Goal: Check status: Check status

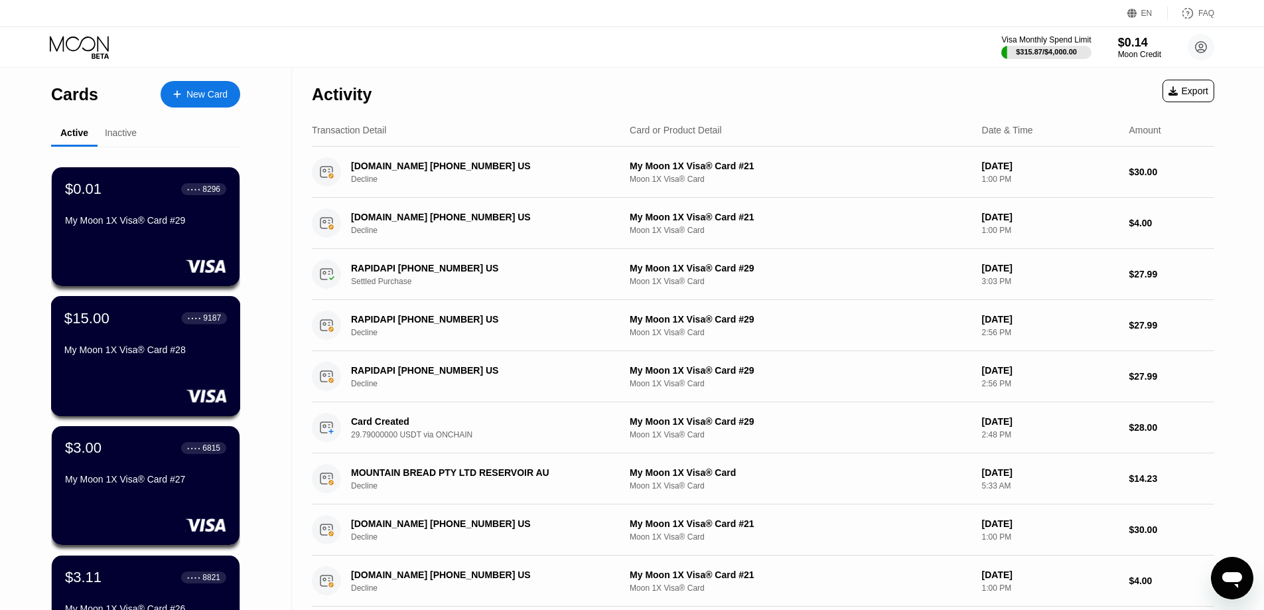
scroll to position [66, 0]
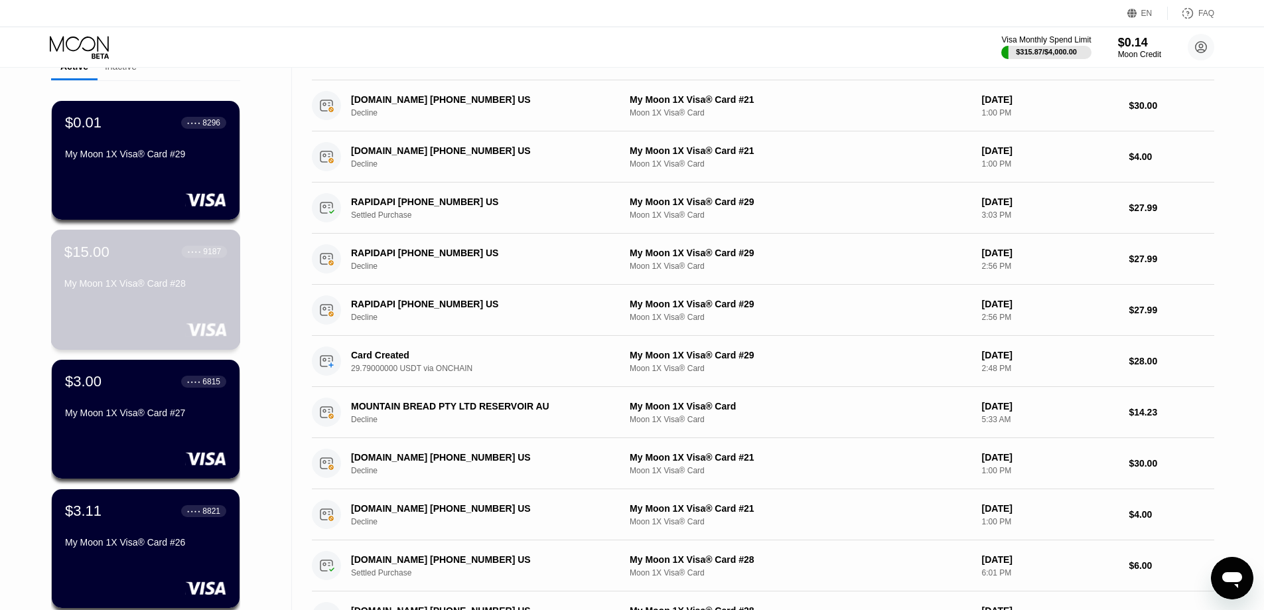
click at [161, 289] on div "My Moon 1X Visa® Card #28" at bounding box center [145, 283] width 163 height 11
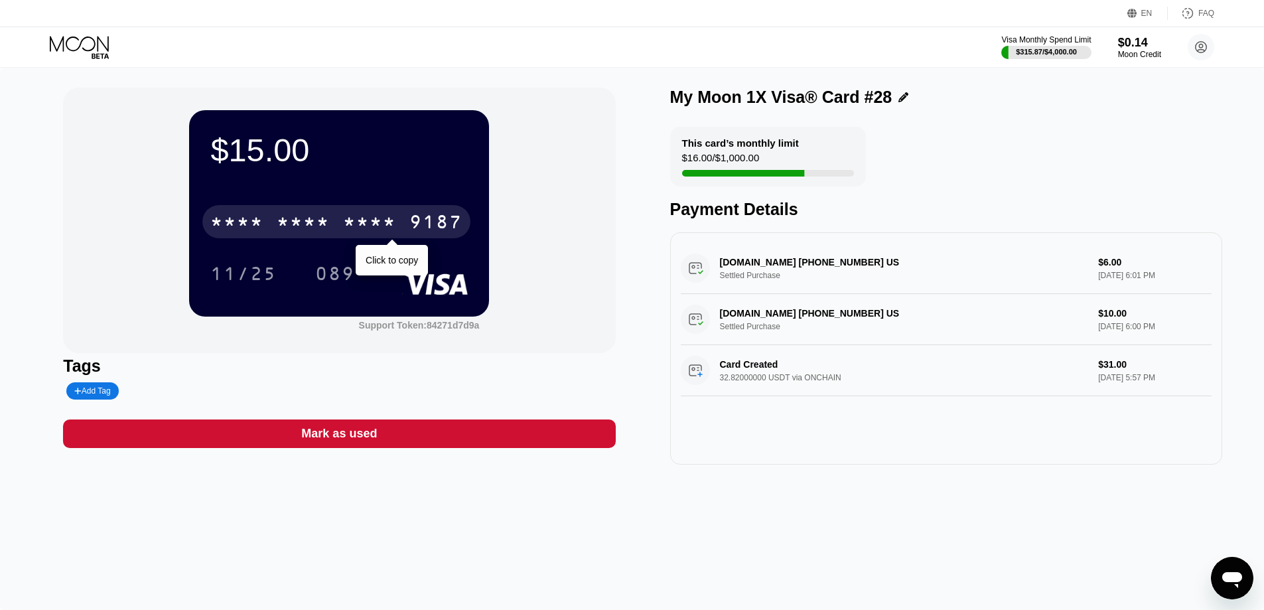
click at [371, 217] on div "* * * *" at bounding box center [369, 223] width 53 height 21
click at [338, 279] on div "089" at bounding box center [335, 275] width 40 height 21
